Goal: Information Seeking & Learning: Learn about a topic

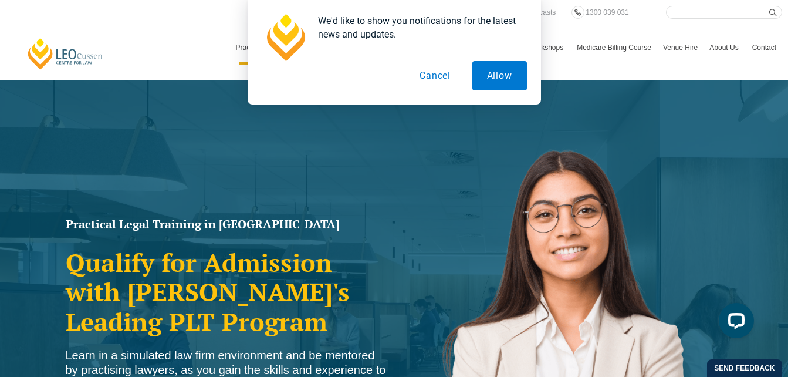
click at [435, 81] on button "Cancel" at bounding box center [435, 75] width 60 height 29
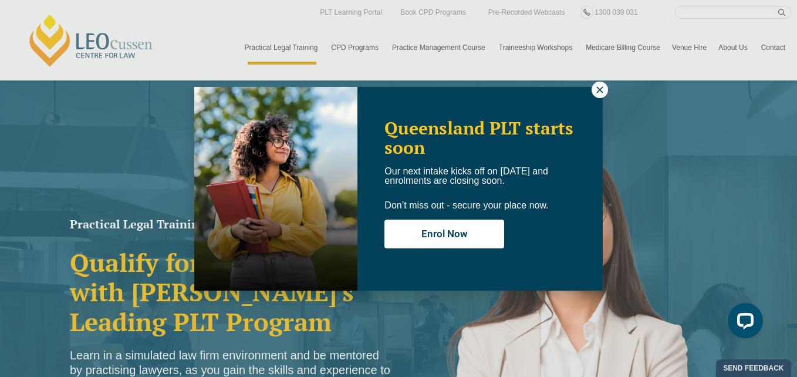
click at [598, 91] on icon at bounding box center [599, 89] width 6 height 6
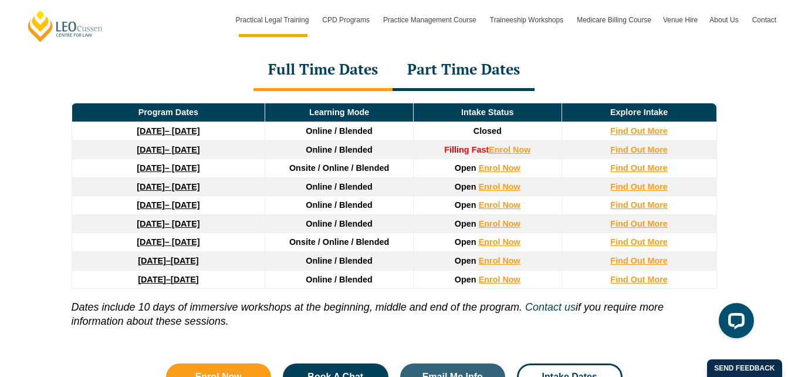
scroll to position [1625, 0]
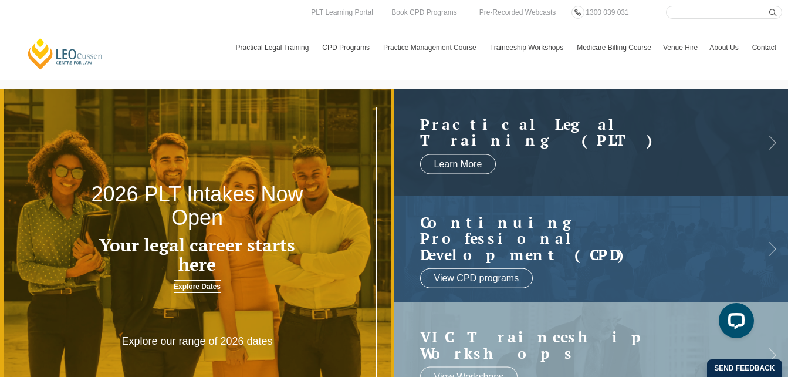
click at [699, 16] on input "Search here" at bounding box center [724, 12] width 116 height 13
type input "dispute"
click at [769, 6] on button "submit" at bounding box center [775, 12] width 13 height 13
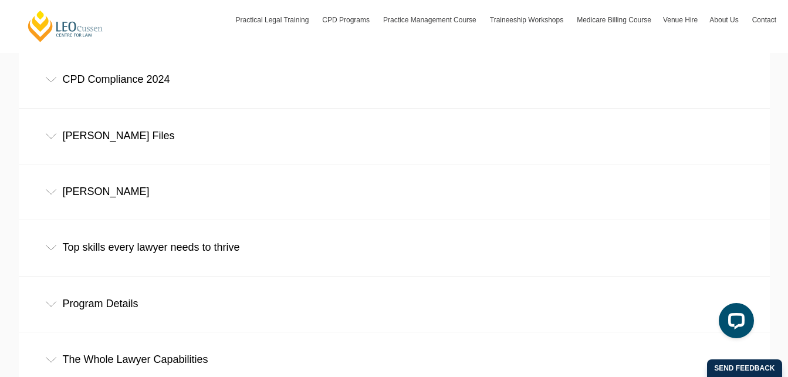
scroll to position [872, 0]
